Goal: Transaction & Acquisition: Purchase product/service

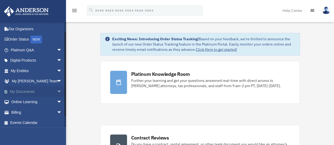
scroll to position [22, 0]
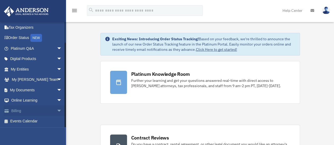
click at [14, 112] on link "Billing arrow_drop_down" at bounding box center [37, 111] width 66 height 11
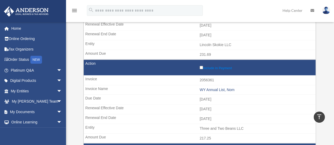
scroll to position [200, 0]
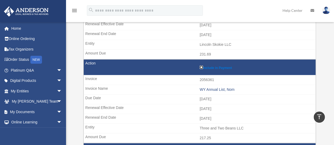
click at [199, 65] on label "Include in Payment" at bounding box center [255, 67] width 113 height 5
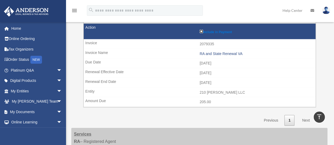
scroll to position [819, 0]
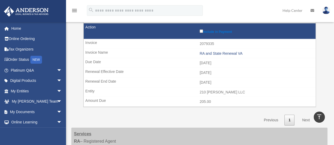
click at [308, 115] on link "Next" at bounding box center [306, 120] width 16 height 11
click at [303, 115] on link "Next" at bounding box center [306, 120] width 16 height 11
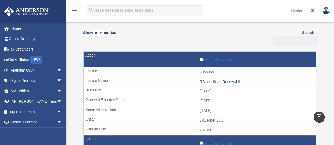
scroll to position [0, 0]
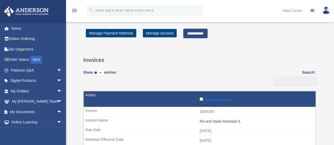
click at [103, 74] on select "** ** ** ***" at bounding box center [98, 73] width 11 height 6
select select "**"
click at [94, 70] on select "** ** ** ***" at bounding box center [98, 73] width 11 height 6
click at [201, 36] on input "**********" at bounding box center [195, 33] width 24 height 9
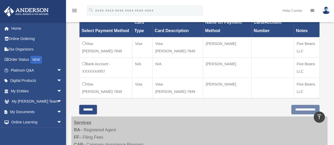
scroll to position [274, 0]
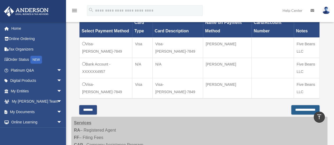
click at [291, 109] on input "**********" at bounding box center [305, 109] width 28 height 9
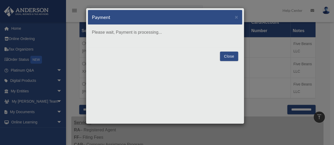
drag, startPoint x: 227, startPoint y: 59, endPoint x: 198, endPoint y: 57, distance: 28.8
click at [198, 57] on div "Close" at bounding box center [165, 56] width 154 height 18
click at [230, 58] on button "Close" at bounding box center [229, 56] width 18 height 9
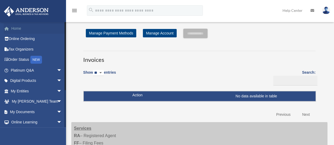
click at [12, 27] on link "Home" at bounding box center [37, 28] width 66 height 11
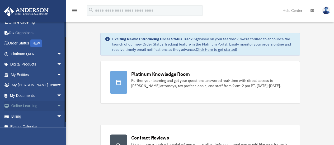
scroll to position [22, 0]
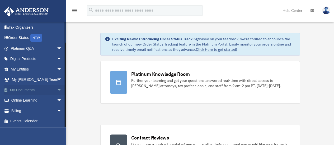
click at [18, 89] on link "My Documents arrow_drop_down" at bounding box center [37, 90] width 66 height 11
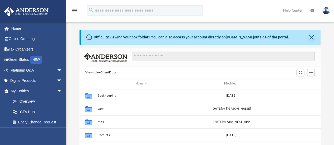
scroll to position [116, 237]
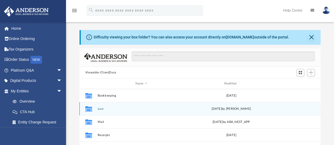
click at [100, 108] on button "Law" at bounding box center [141, 108] width 88 height 3
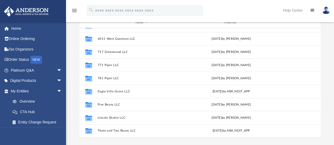
scroll to position [61, 0]
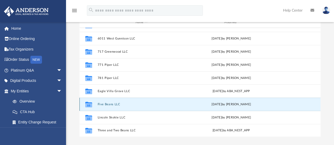
click at [104, 103] on button "Five Beans LLC" at bounding box center [141, 104] width 88 height 3
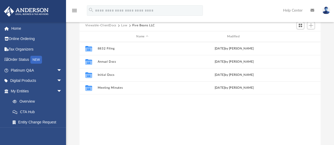
scroll to position [47, 0]
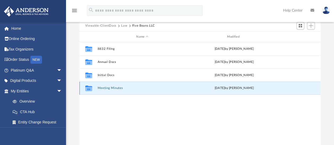
click at [101, 87] on button "Meeting Minutes" at bounding box center [141, 88] width 89 height 3
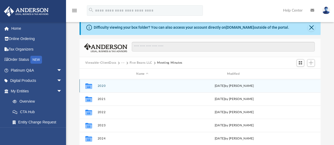
scroll to position [0, 0]
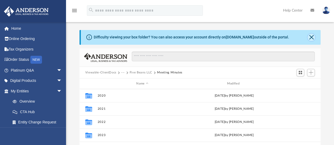
click at [311, 37] on button "Close" at bounding box center [310, 37] width 7 height 7
